Goal: Task Accomplishment & Management: Use online tool/utility

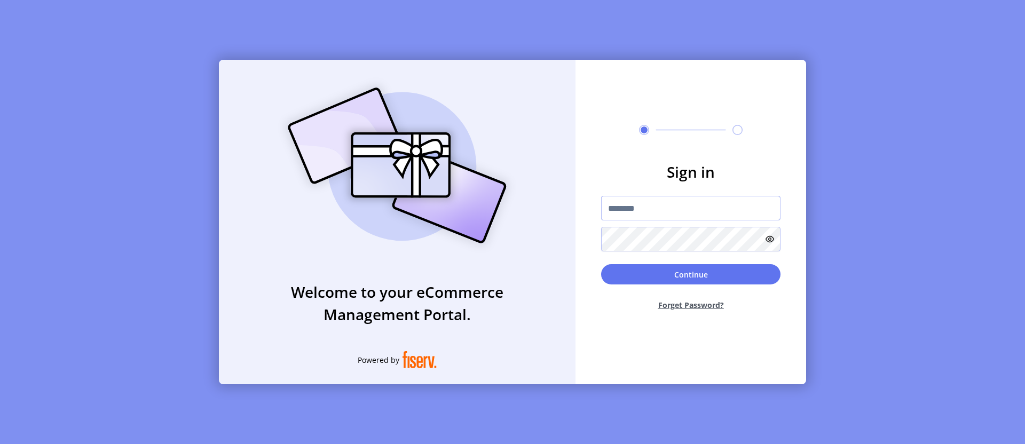
click at [691, 208] on input "text" at bounding box center [690, 208] width 179 height 25
type input "**********"
click at [691, 274] on button "Continue" at bounding box center [690, 274] width 179 height 20
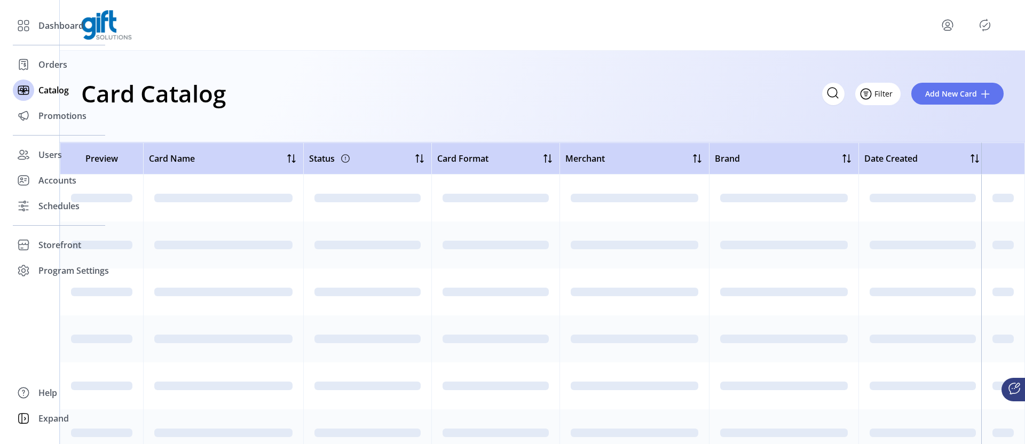
click at [867, 94] on icon "Filter Button" at bounding box center [865, 94] width 3 height 0
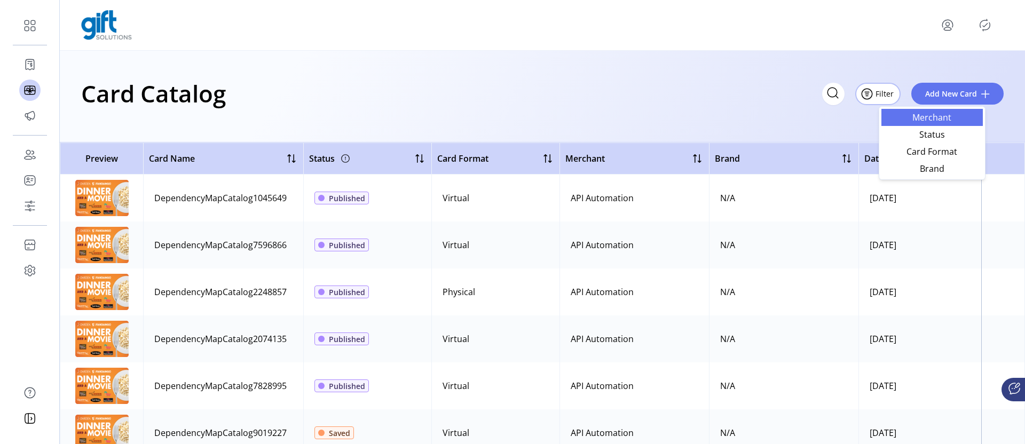
click at [931, 117] on span "Merchant" at bounding box center [931, 117] width 89 height 9
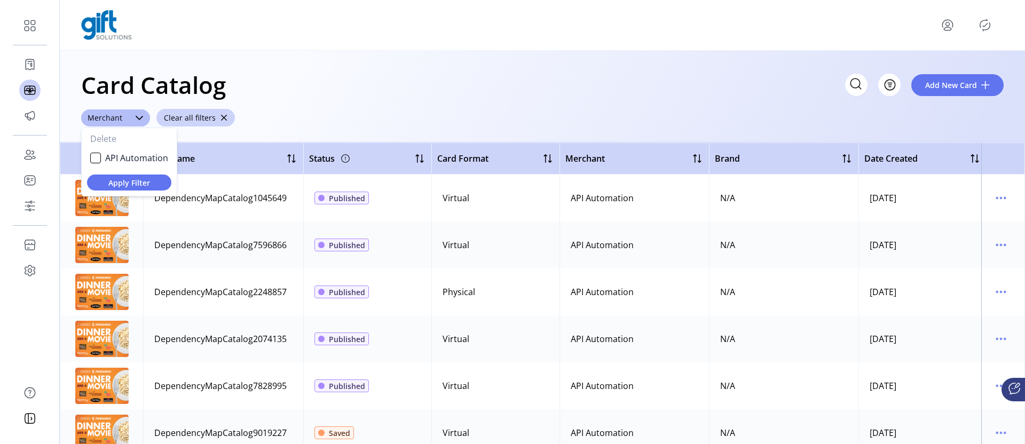
scroll to position [6, 42]
click at [136, 157] on span "API Automation" at bounding box center [136, 158] width 63 height 13
click at [129, 182] on span "Apply Filter" at bounding box center [129, 182] width 67 height 11
